Goal: Task Accomplishment & Management: Use online tool/utility

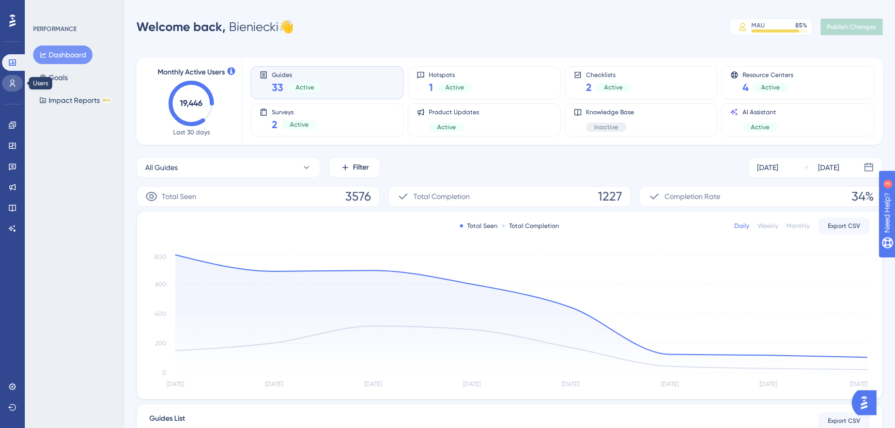
click at [13, 82] on icon at bounding box center [12, 83] width 8 height 8
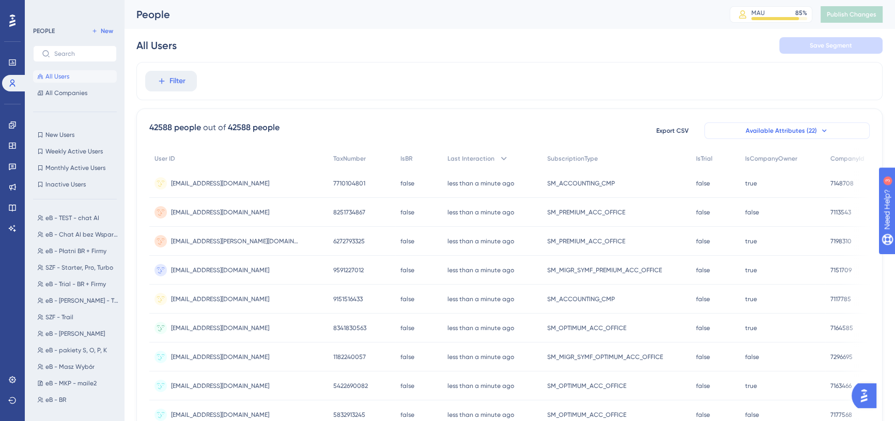
click at [809, 129] on span "Available Attributes (22)" at bounding box center [781, 131] width 71 height 8
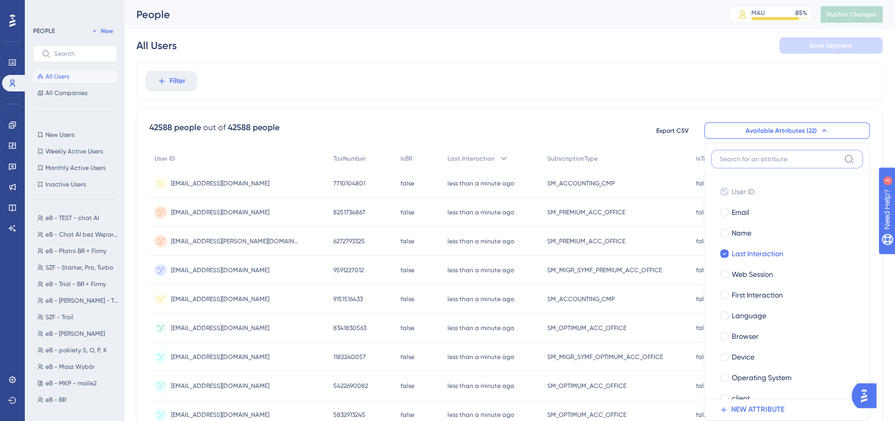
scroll to position [71, 0]
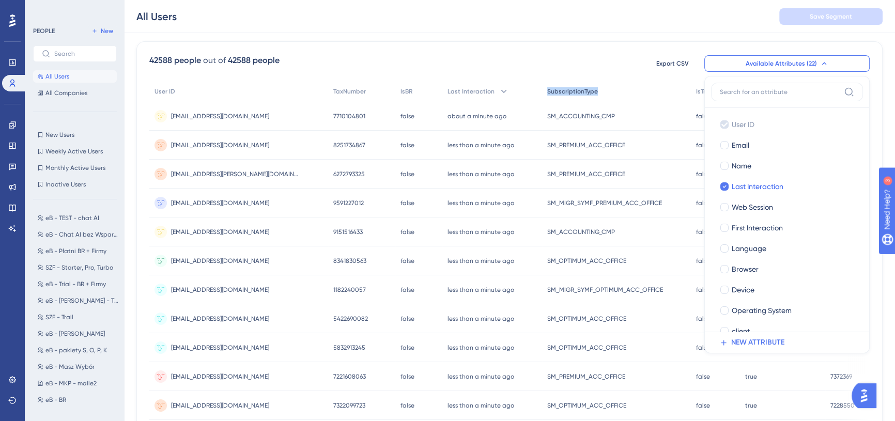
drag, startPoint x: 531, startPoint y: 93, endPoint x: 610, endPoint y: 89, distance: 79.7
click at [610, 89] on div "User ID TaxNumber IsBR Last Interaction SubscriptionType IsTrial IsCompanyOwner…" at bounding box center [509, 380] width 720 height 599
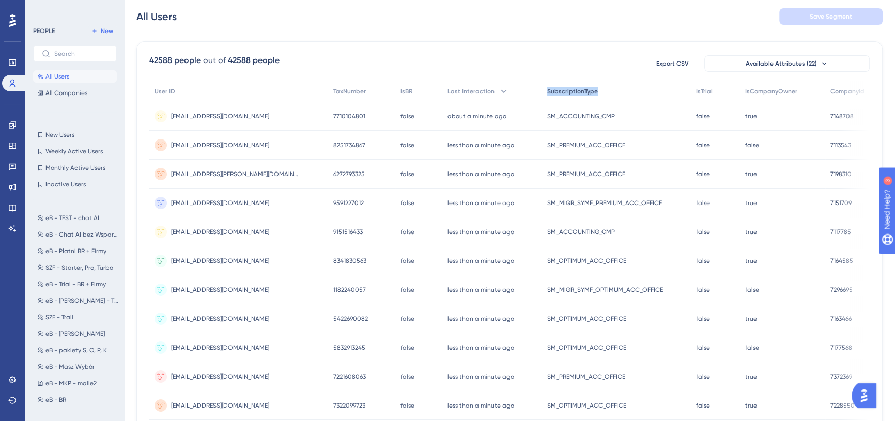
copy span "SubscriptionType"
drag, startPoint x: 535, startPoint y: 114, endPoint x: 609, endPoint y: 116, distance: 74.4
click at [609, 116] on div "SM_ACCOUNTING_CMP SM_ACCOUNTING_CMP" at bounding box center [614, 116] width 149 height 29
copy span "SM_ACCOUNTING_CMP"
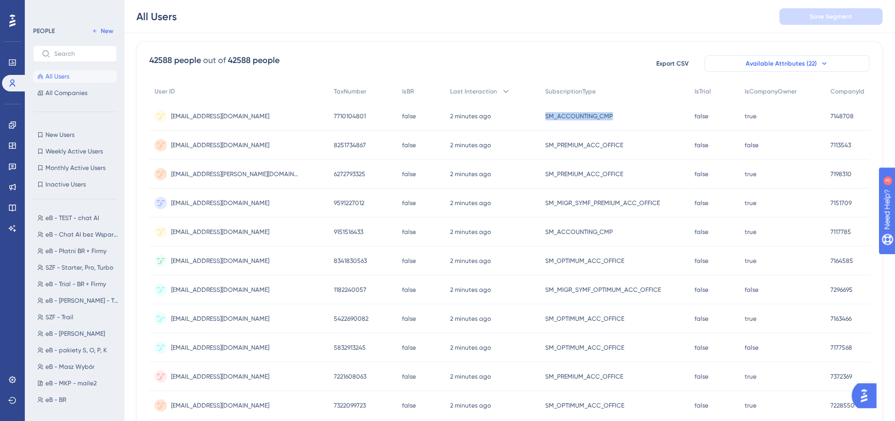
click at [817, 66] on button "Available Attributes (22)" at bounding box center [786, 63] width 165 height 17
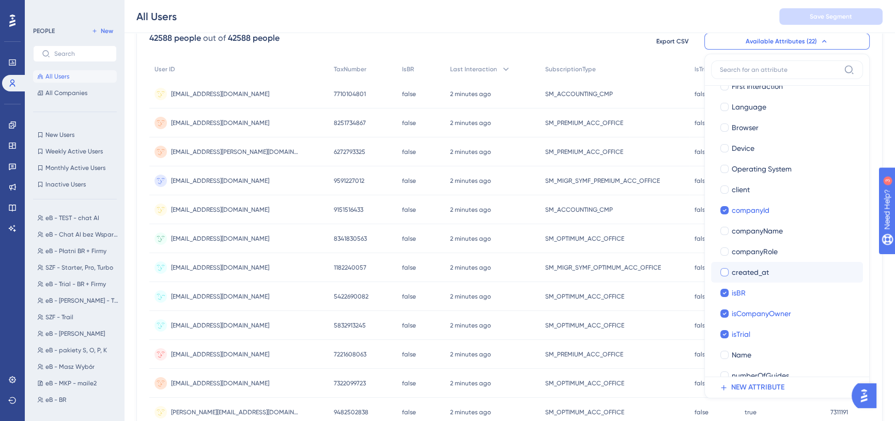
scroll to position [141, 0]
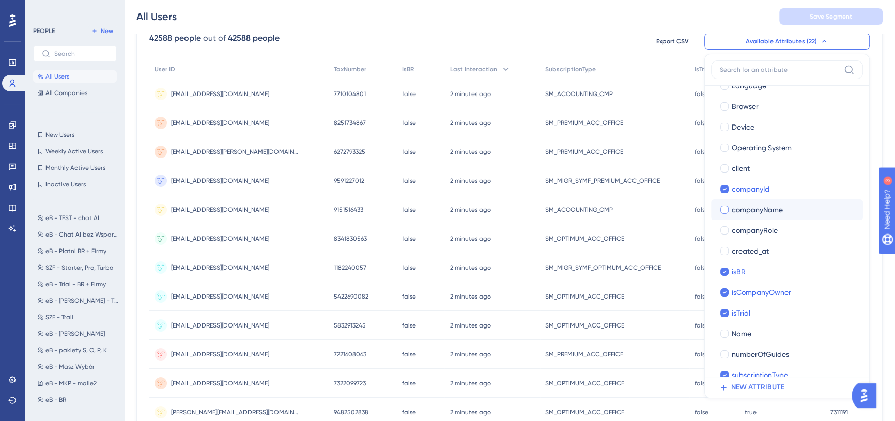
click at [724, 207] on div at bounding box center [724, 210] width 8 height 8
checkbox input "true"
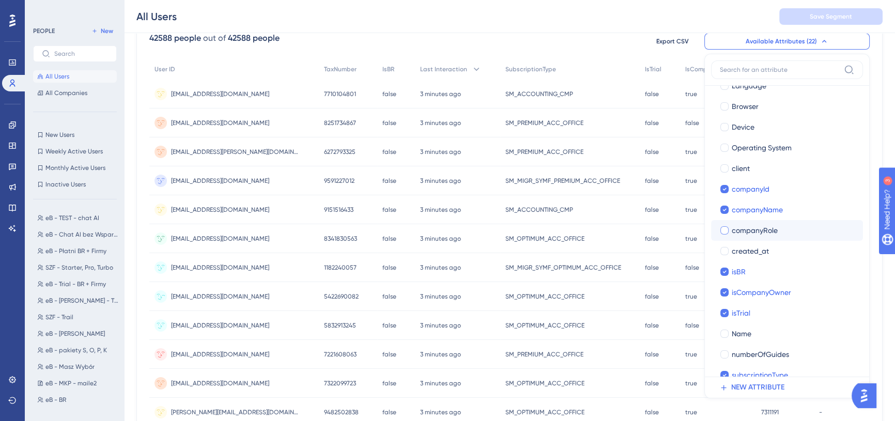
click at [724, 229] on div at bounding box center [724, 230] width 8 height 8
checkbox input "true"
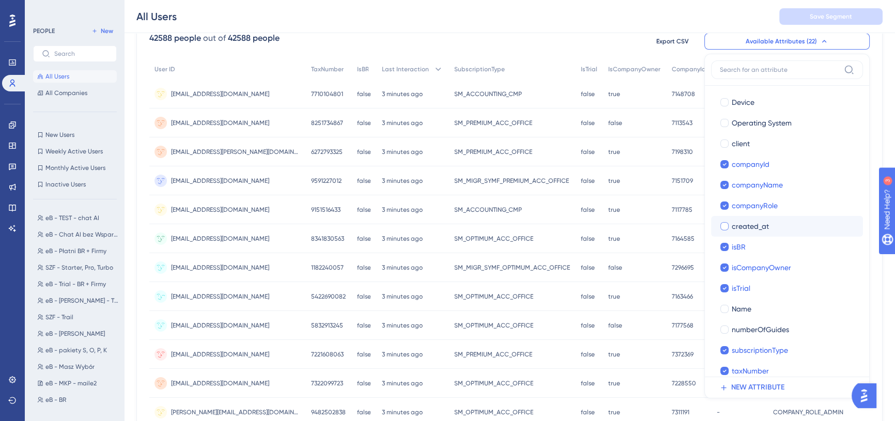
scroll to position [176, 0]
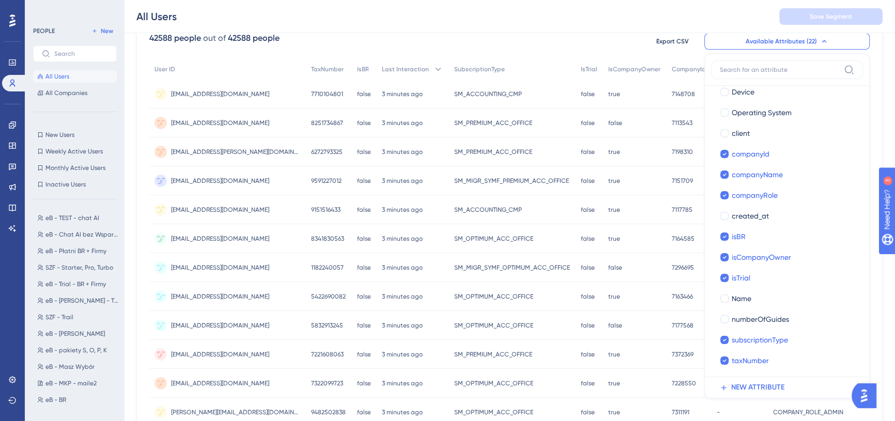
click at [674, 18] on div "All Users Save Segment" at bounding box center [509, 16] width 771 height 33
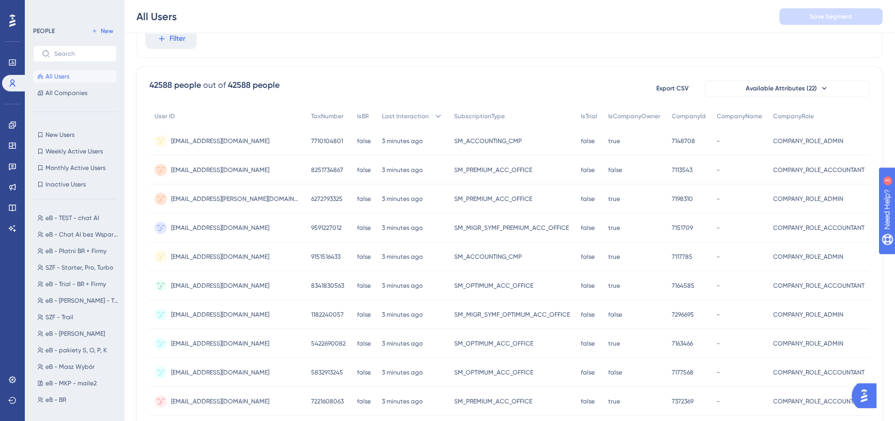
scroll to position [94, 0]
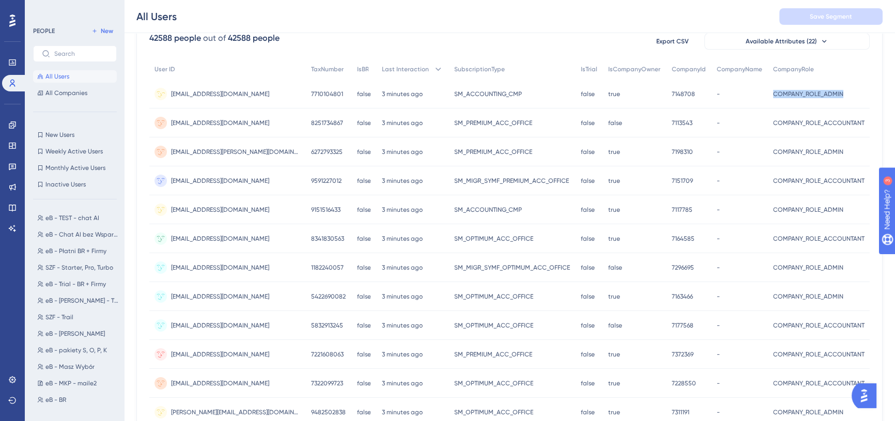
drag, startPoint x: 771, startPoint y: 91, endPoint x: 851, endPoint y: 91, distance: 80.1
click at [851, 91] on div "COMPANY_ROLE_ADMIN COMPANY_ROLE_ADMIN" at bounding box center [819, 94] width 102 height 29
drag, startPoint x: 771, startPoint y: 121, endPoint x: 874, endPoint y: 116, distance: 102.9
click at [874, 116] on div "42588 people out of 42588 people Export CSV Available Attributes (22) User ID T…" at bounding box center [509, 361] width 746 height 685
copy span "COMPANY_ROLE_ACCOUNTANT"
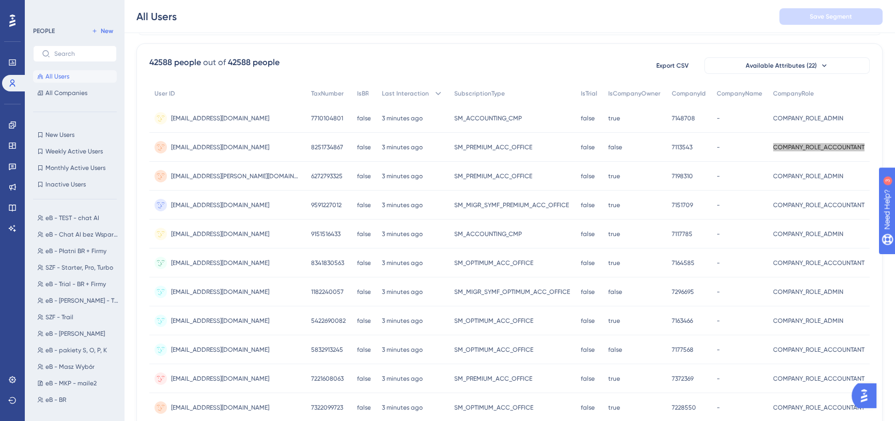
scroll to position [47, 0]
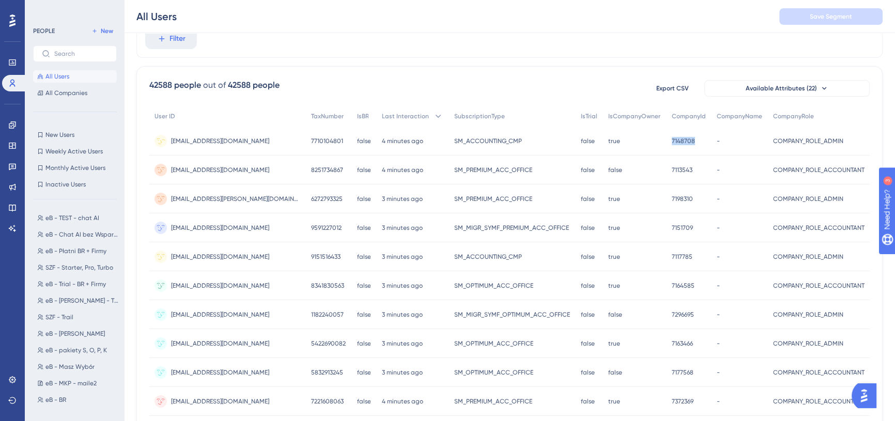
drag, startPoint x: 664, startPoint y: 140, endPoint x: 692, endPoint y: 140, distance: 27.4
click at [692, 140] on div "7148708 7148708" at bounding box center [689, 141] width 45 height 29
copy span "7148708"
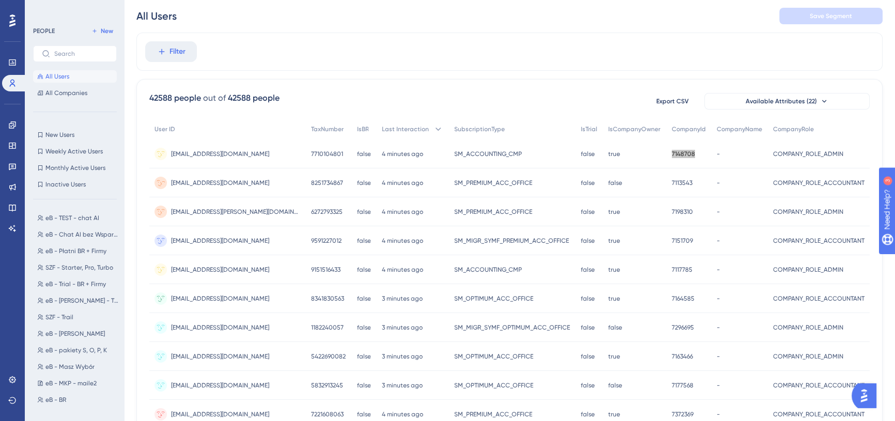
scroll to position [0, 7]
